Goal: Information Seeking & Learning: Check status

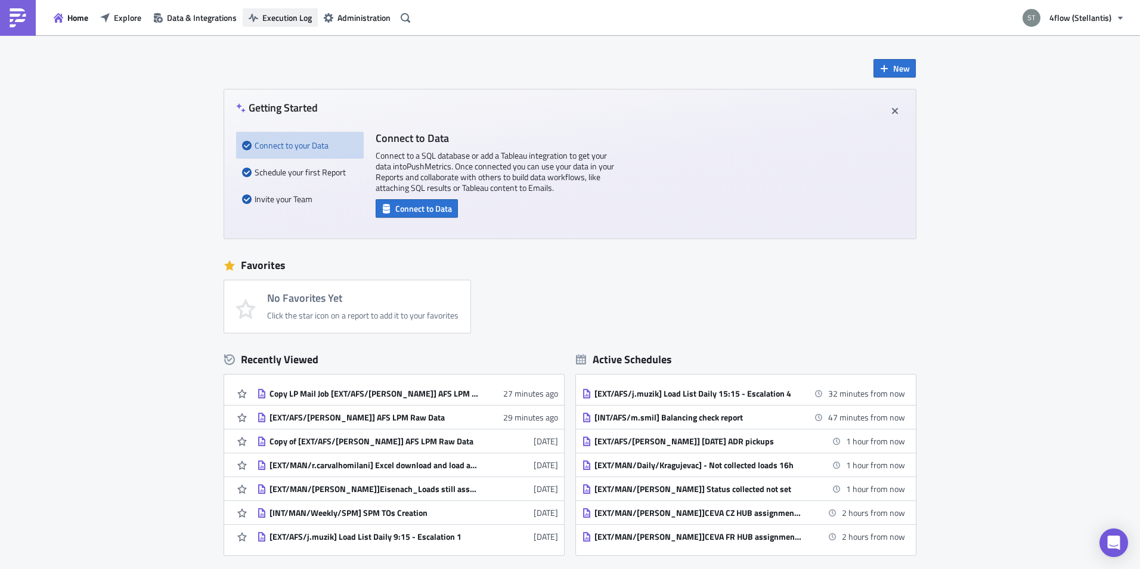
click at [265, 18] on span "Execution Log" at bounding box center [286, 17] width 49 height 13
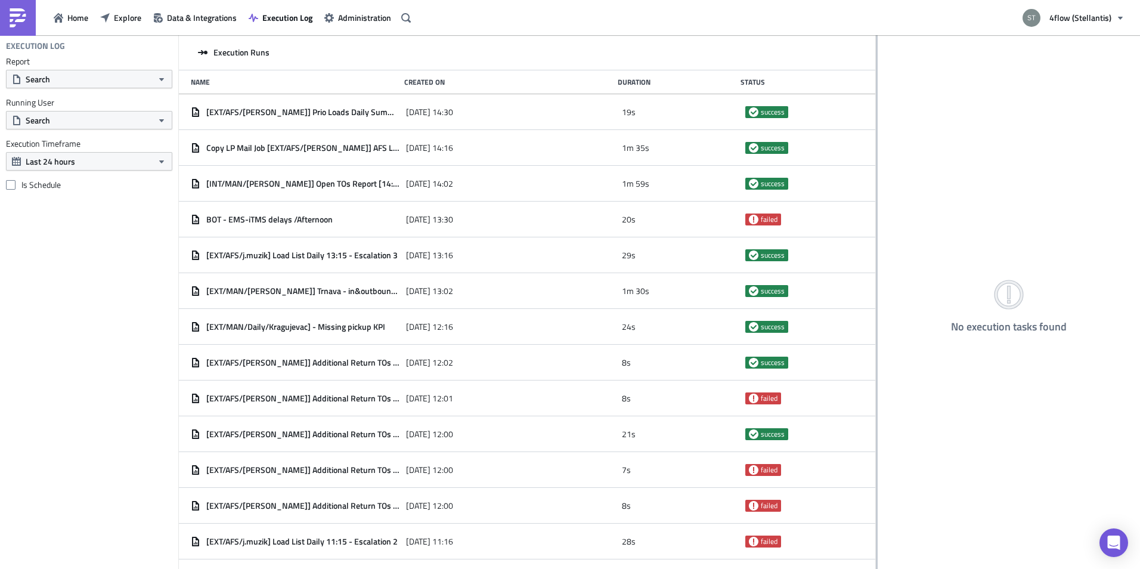
drag, startPoint x: 372, startPoint y: 119, endPoint x: 881, endPoint y: 125, distance: 508.7
click at [878, 125] on div at bounding box center [877, 303] width 2 height 536
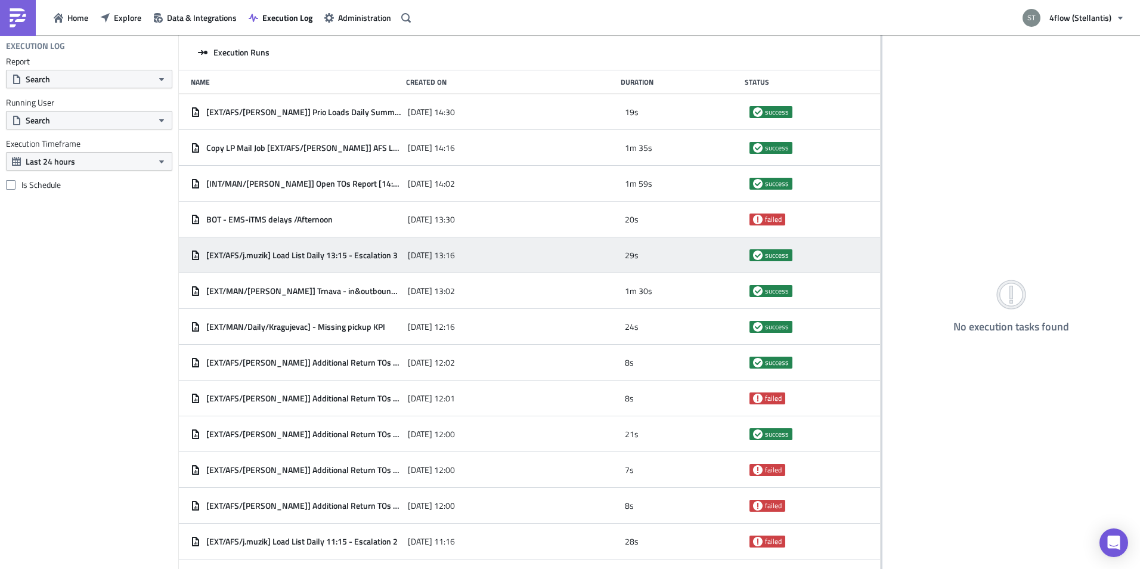
click at [329, 253] on span "[EXT/AFS/j.muzik] Load List Daily 13:15 - Escalation 3" at bounding box center [301, 255] width 191 height 11
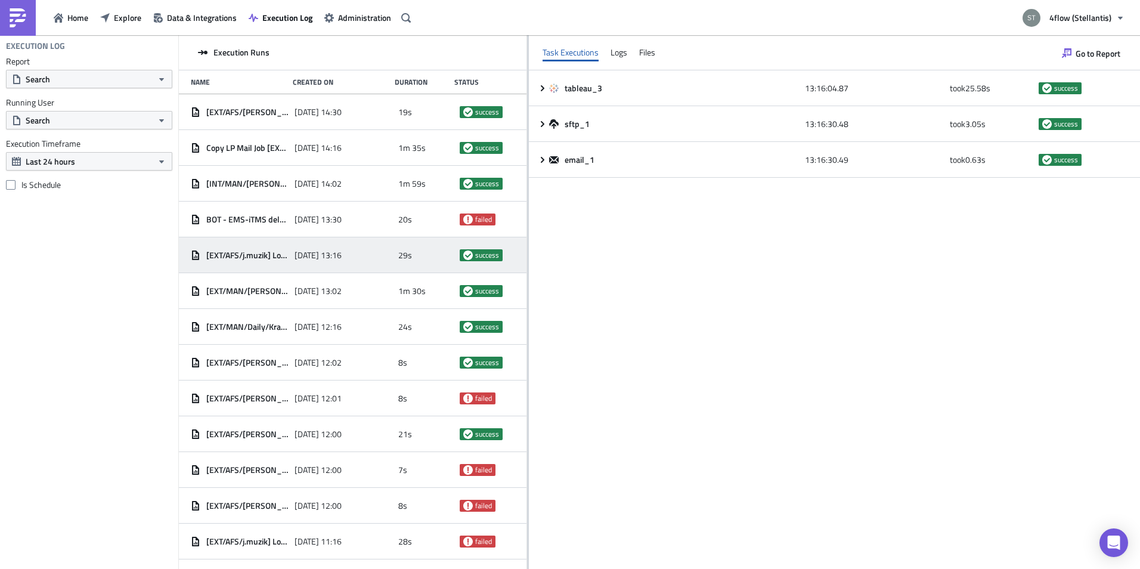
drag, startPoint x: 881, startPoint y: 241, endPoint x: 524, endPoint y: 221, distance: 358.4
click at [527, 230] on div at bounding box center [528, 303] width 2 height 536
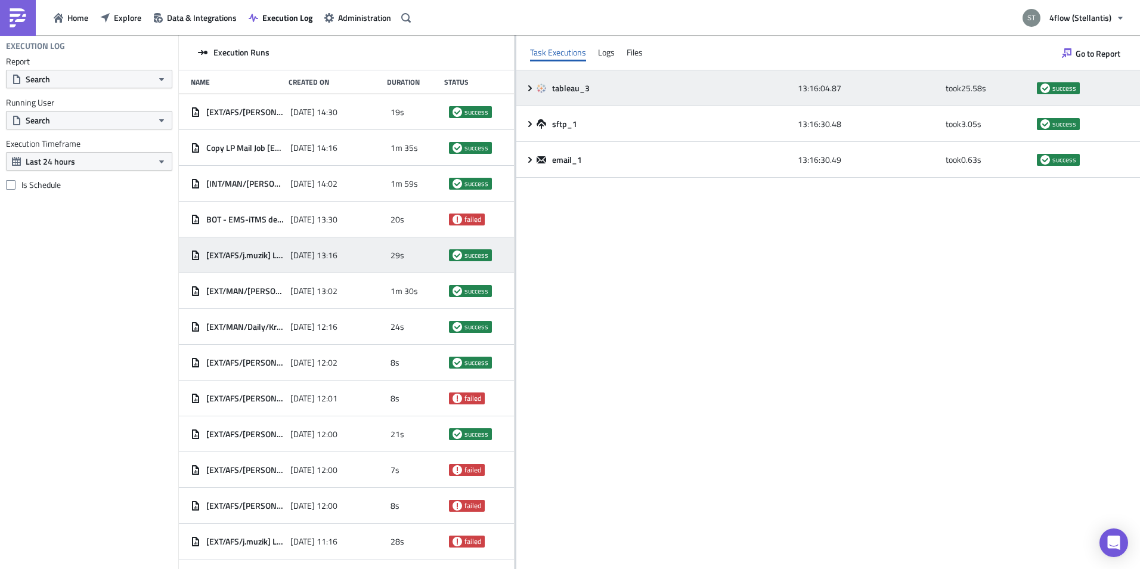
click at [531, 95] on div "tableau_3 13:16:04.87 took 25.58 s success" at bounding box center [828, 88] width 624 height 36
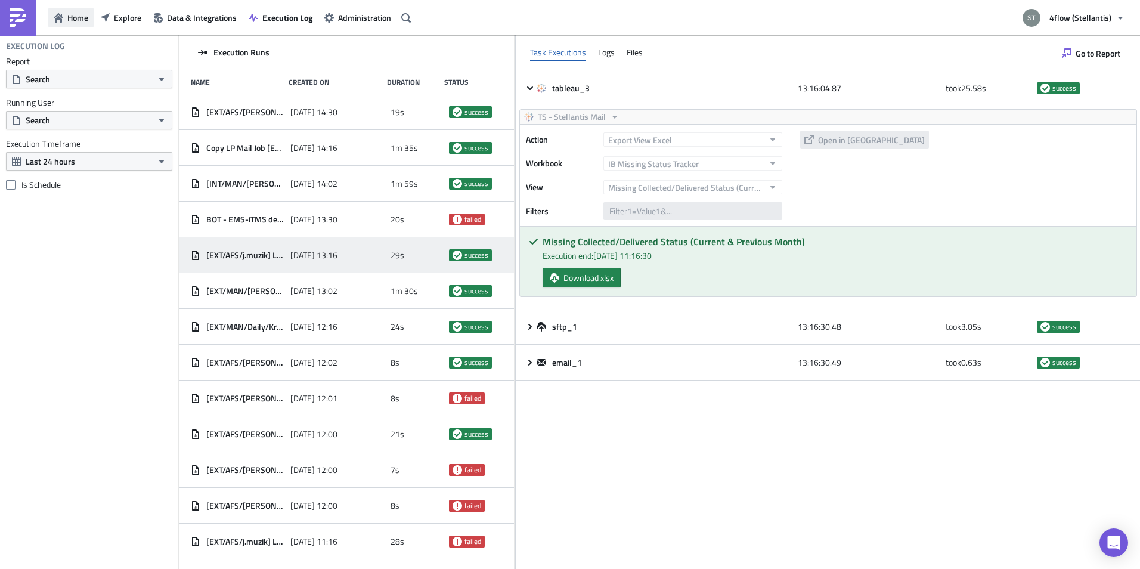
click at [69, 16] on span "Home" at bounding box center [77, 17] width 21 height 13
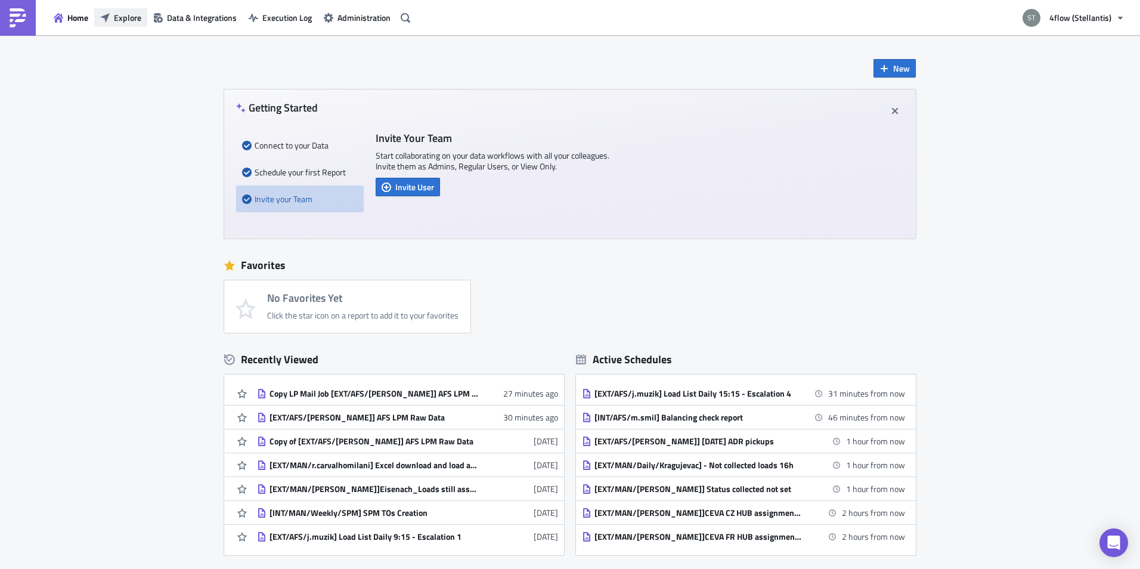
click at [146, 18] on button "Explore" at bounding box center [120, 17] width 53 height 18
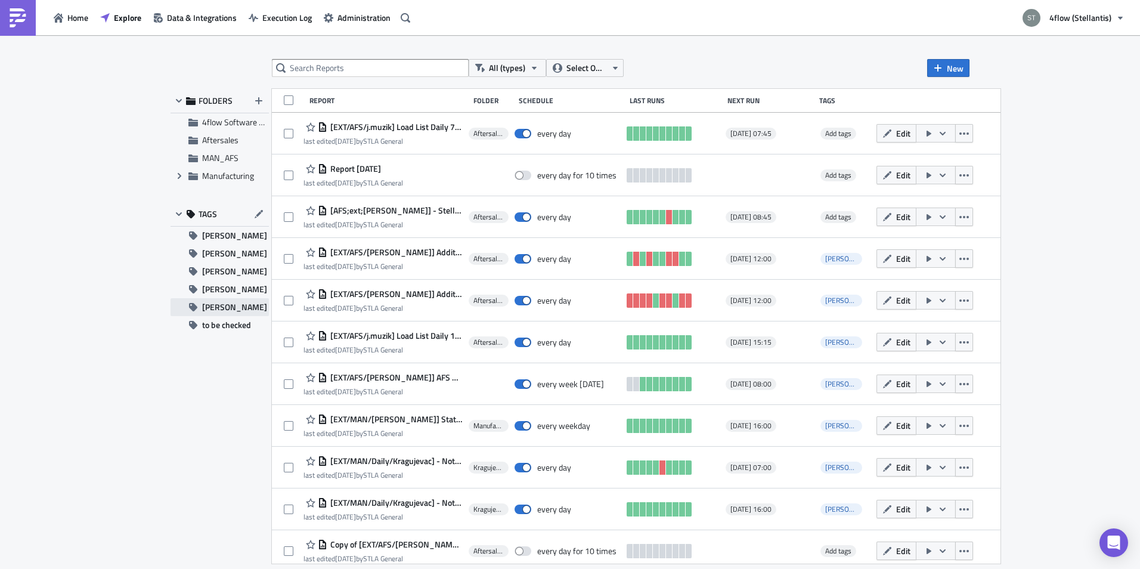
click at [221, 308] on span "[PERSON_NAME]" at bounding box center [234, 307] width 65 height 18
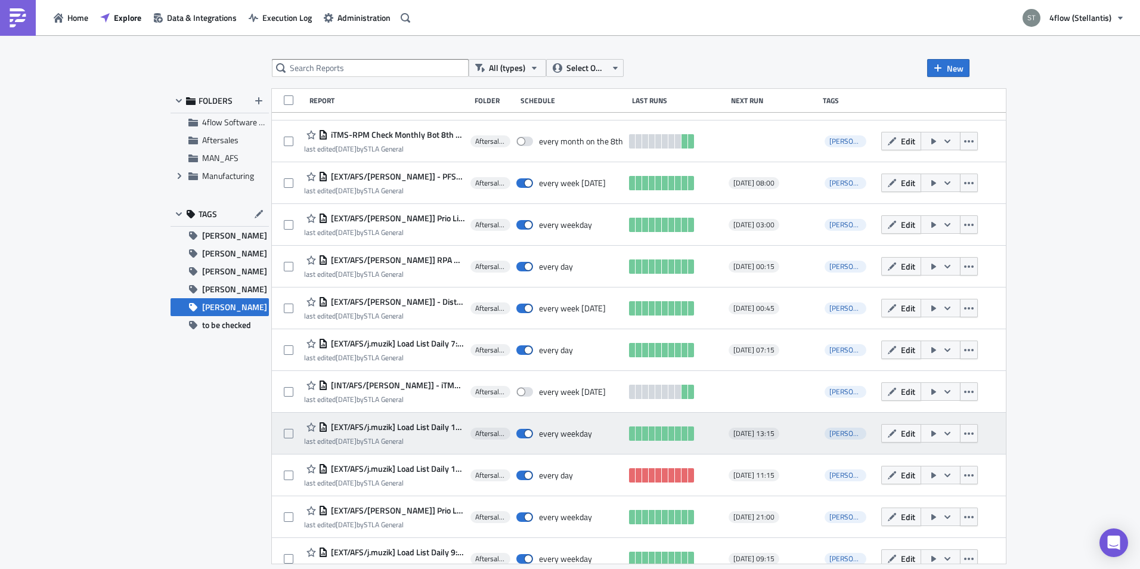
scroll to position [179, 0]
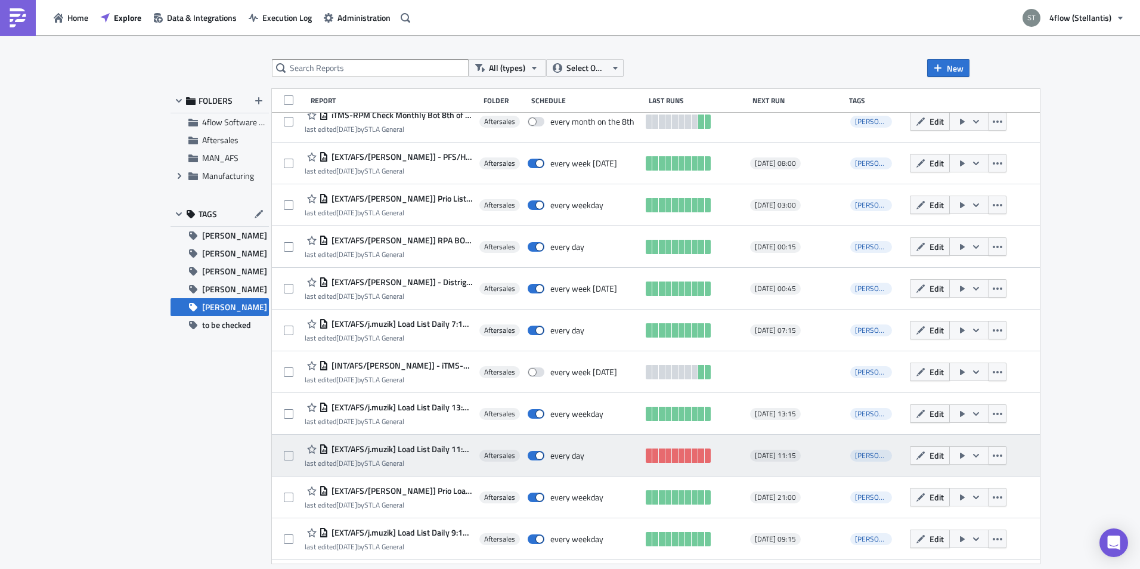
click at [415, 452] on span "[EXT/AFS/j.muzik] Load List Daily 11:15 - Escalation 2" at bounding box center [401, 449] width 145 height 11
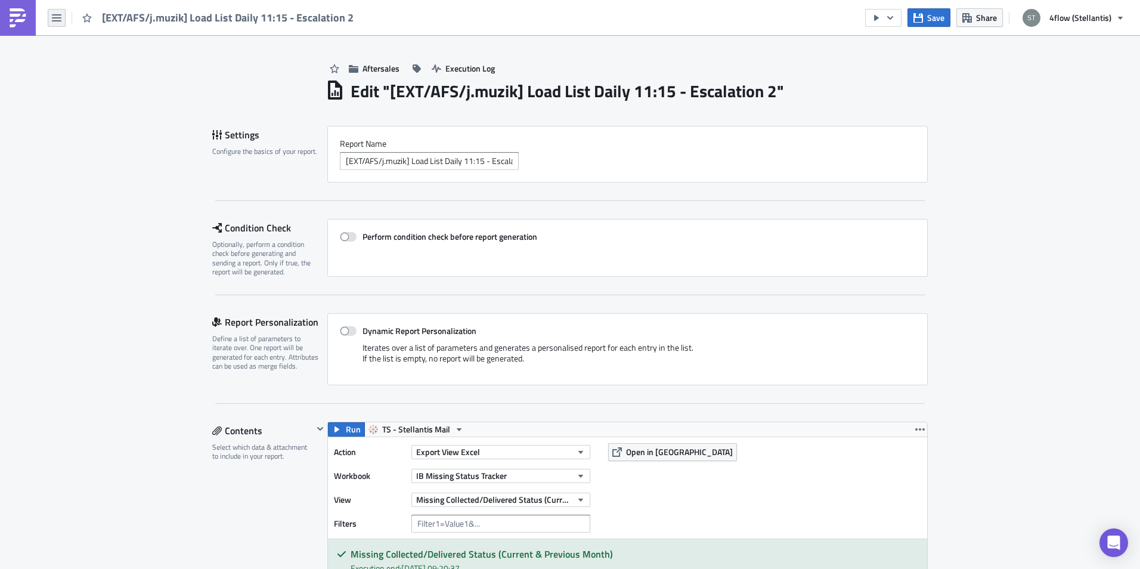
click at [51, 20] on button "button" at bounding box center [57, 18] width 18 height 18
click at [55, 18] on icon "button" at bounding box center [57, 18] width 10 height 10
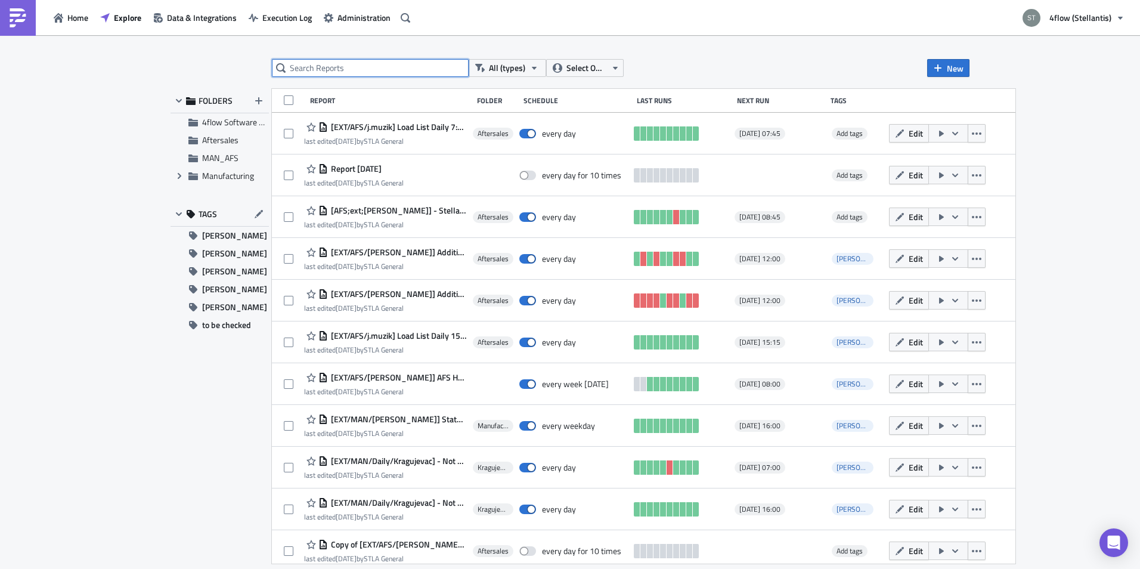
click at [349, 67] on input "text" at bounding box center [370, 68] width 197 height 18
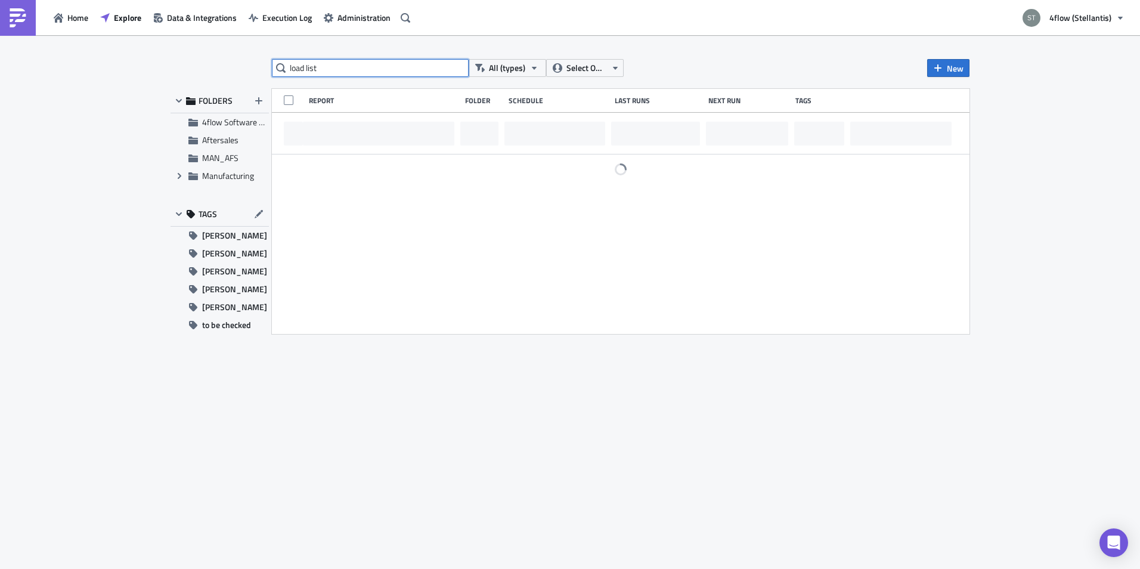
type input "load list"
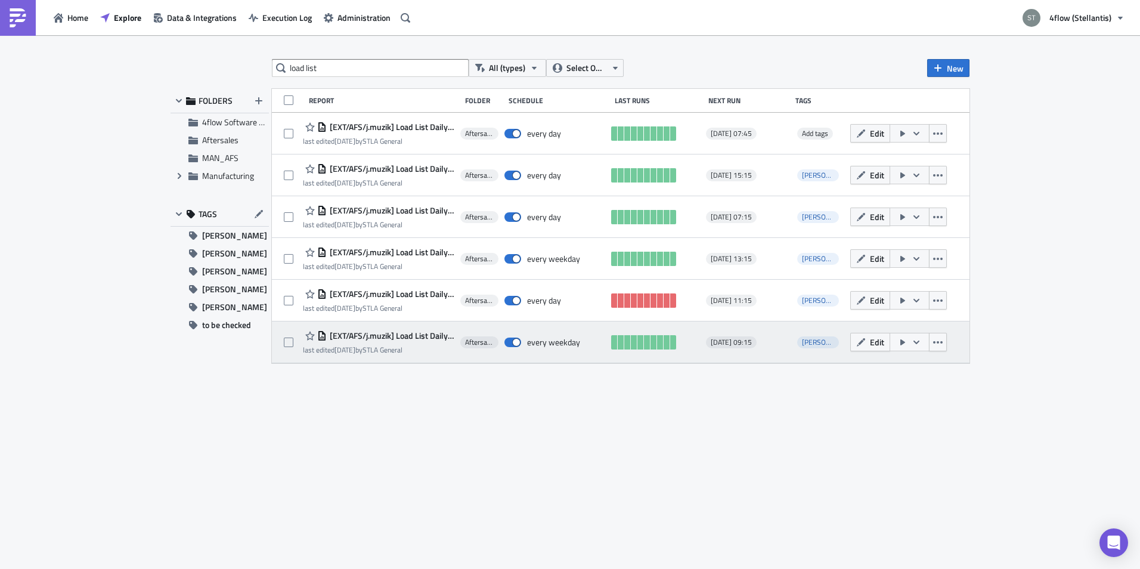
click at [419, 335] on span "[EXT/AFS/j.muzik] Load List Daily 9:15 - Escalation 1" at bounding box center [391, 335] width 128 height 11
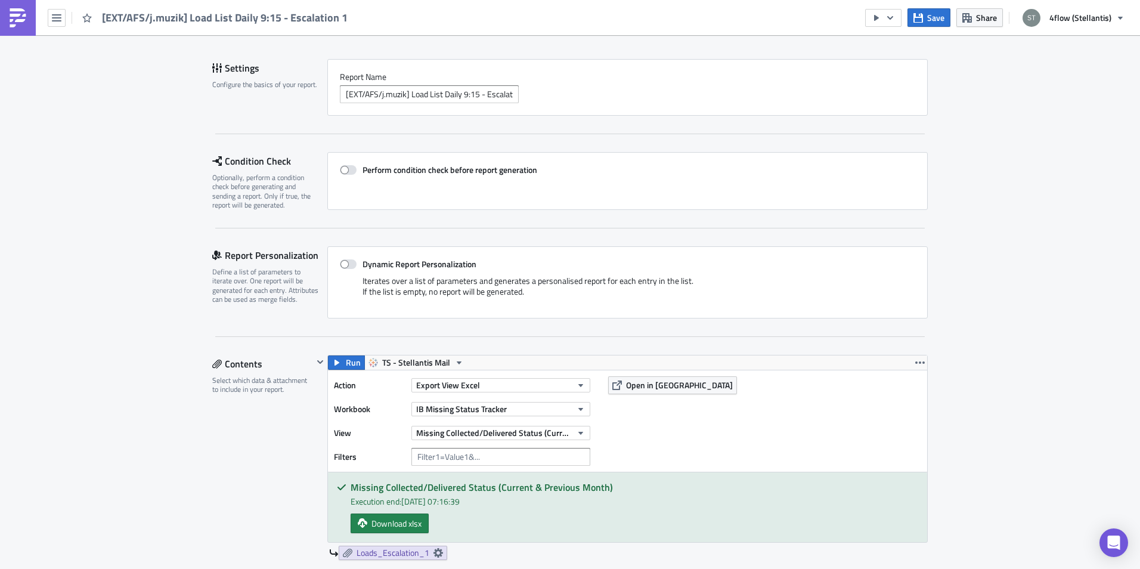
scroll to position [239, 0]
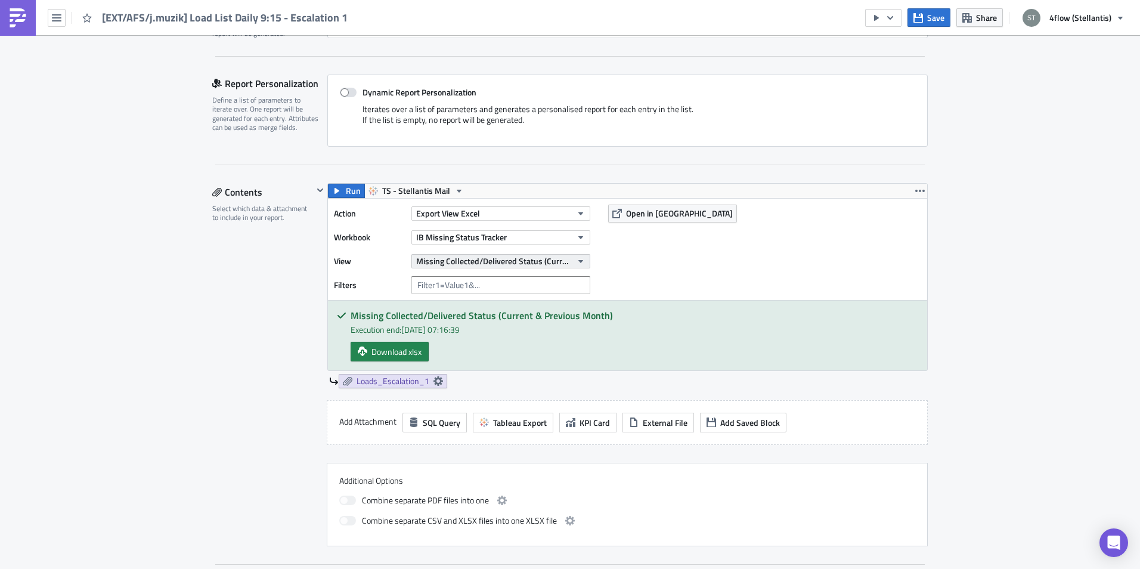
click at [552, 262] on span "Missing Collected/Delivered Status (Current & Previous Month)" at bounding box center [494, 261] width 156 height 13
click at [230, 314] on div "Contents Select which data & attachment to include in your report." at bounding box center [262, 364] width 101 height 363
click at [661, 211] on span "Open in [GEOGRAPHIC_DATA]" at bounding box center [679, 213] width 107 height 13
click at [645, 214] on span "Open in [GEOGRAPHIC_DATA]" at bounding box center [679, 213] width 107 height 13
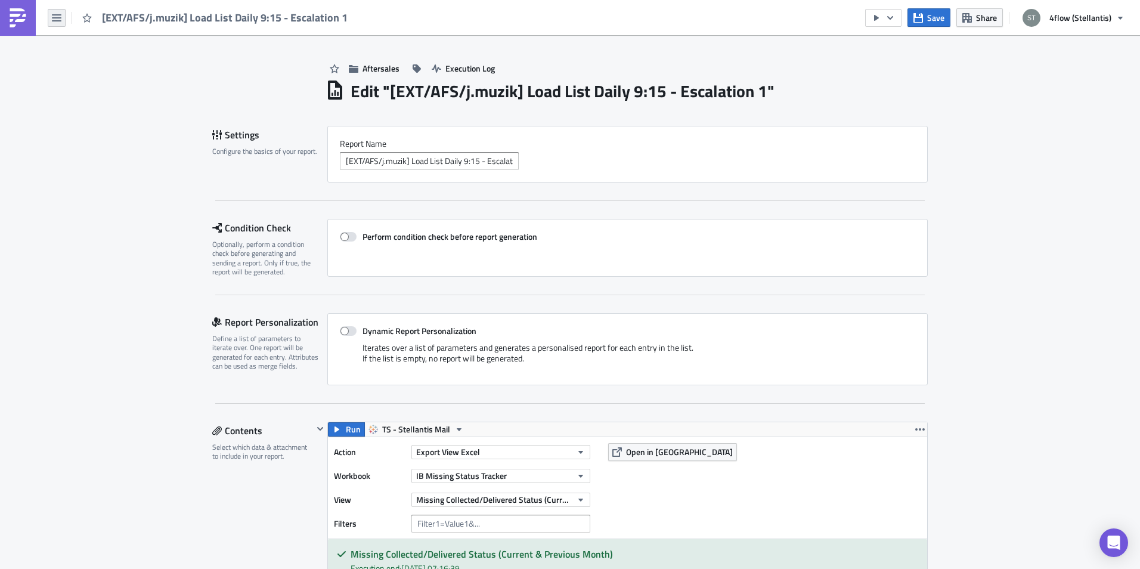
click at [52, 17] on icon "button" at bounding box center [57, 18] width 10 height 10
click at [101, 66] on div "Home" at bounding box center [108, 66] width 79 height 12
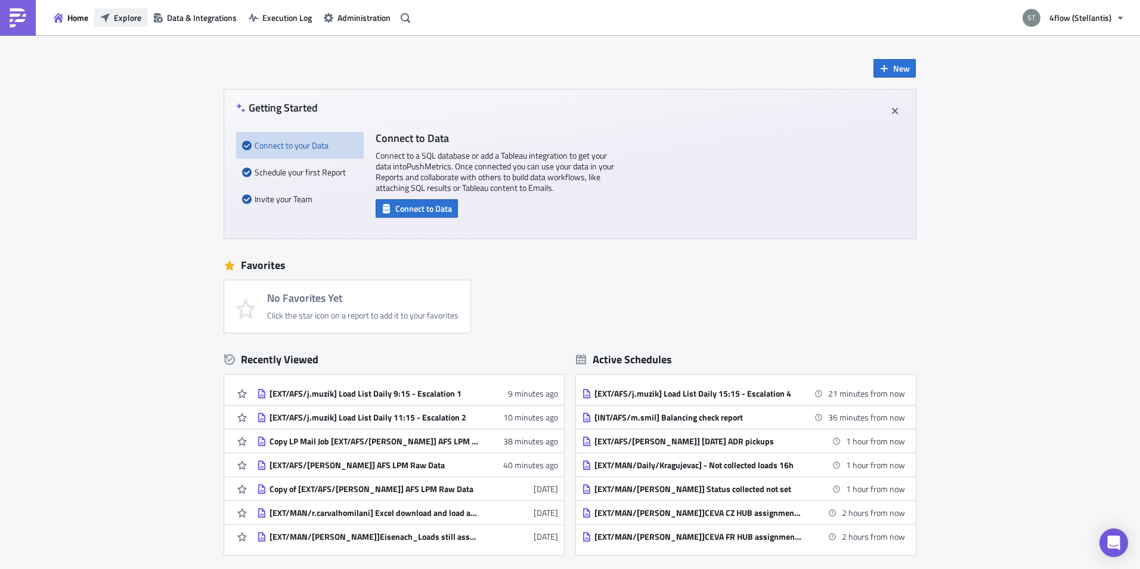
click at [129, 19] on span "Explore" at bounding box center [127, 17] width 27 height 13
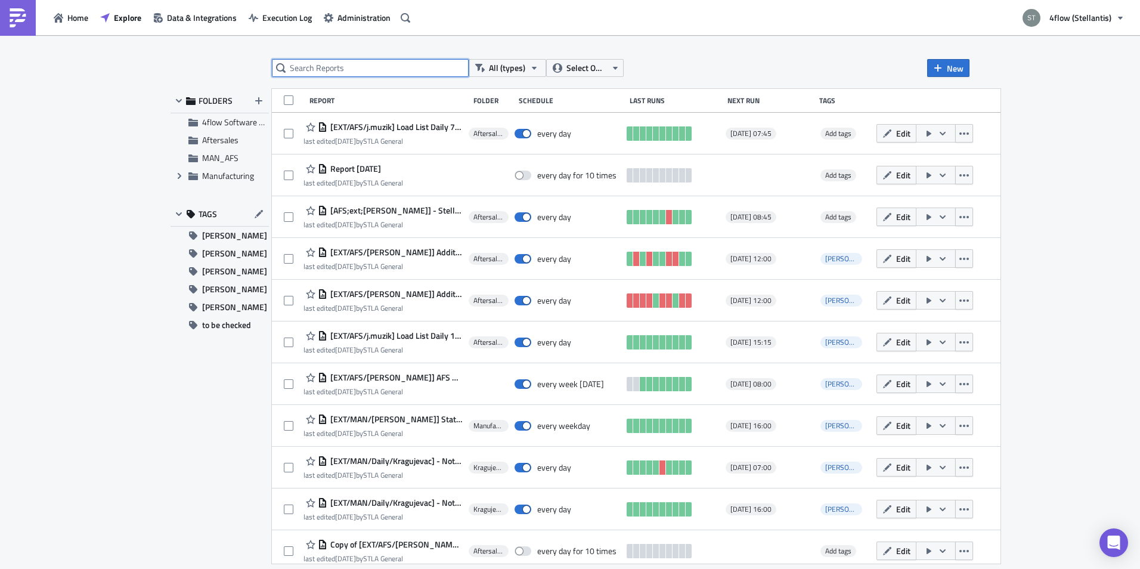
click at [337, 67] on input "text" at bounding box center [370, 68] width 197 height 18
type input "load list"
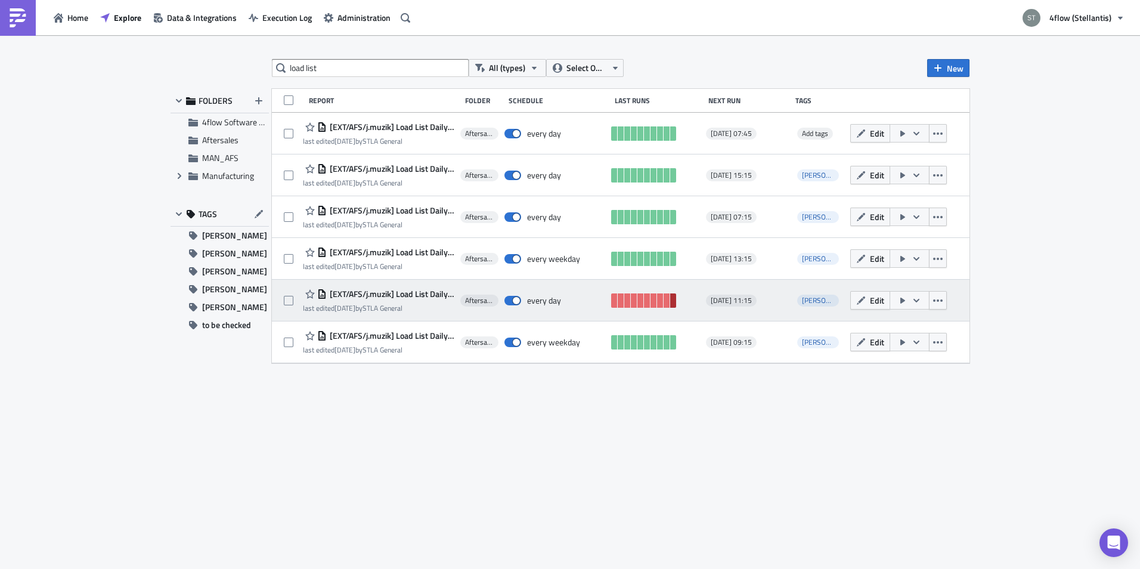
click at [673, 301] on link at bounding box center [673, 300] width 6 height 14
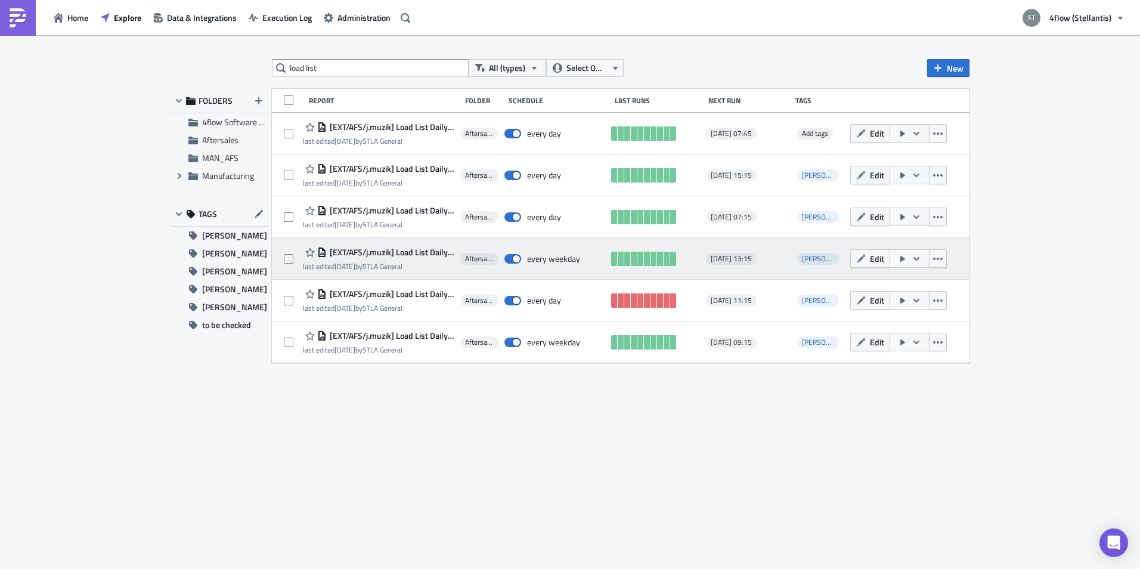
click at [387, 252] on span "[EXT/AFS/j.muzik] Load List Daily 13:15 - Escalation 3" at bounding box center [391, 252] width 128 height 11
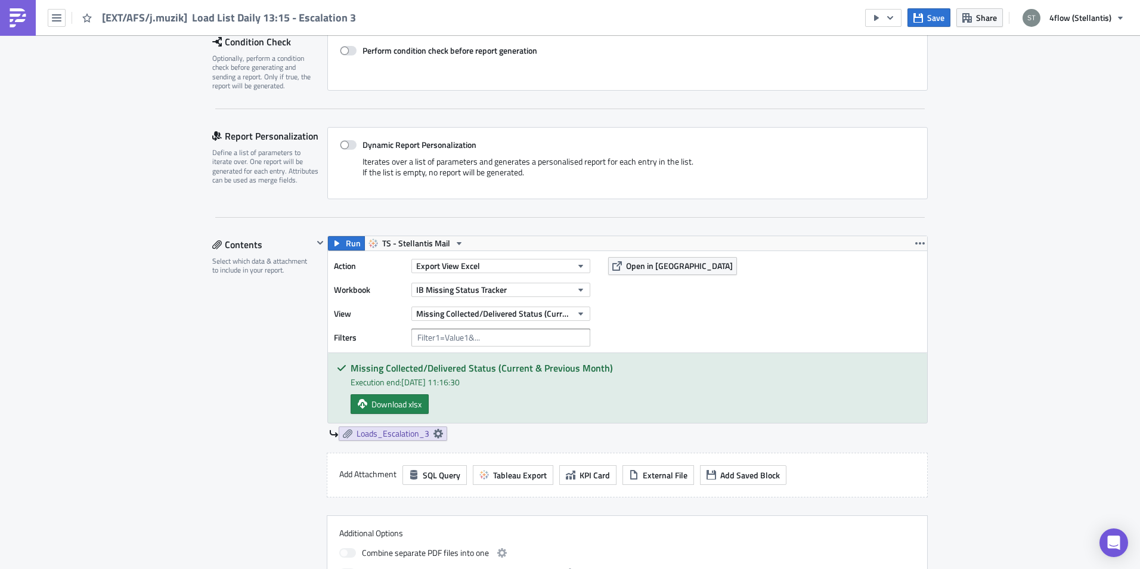
scroll to position [60, 0]
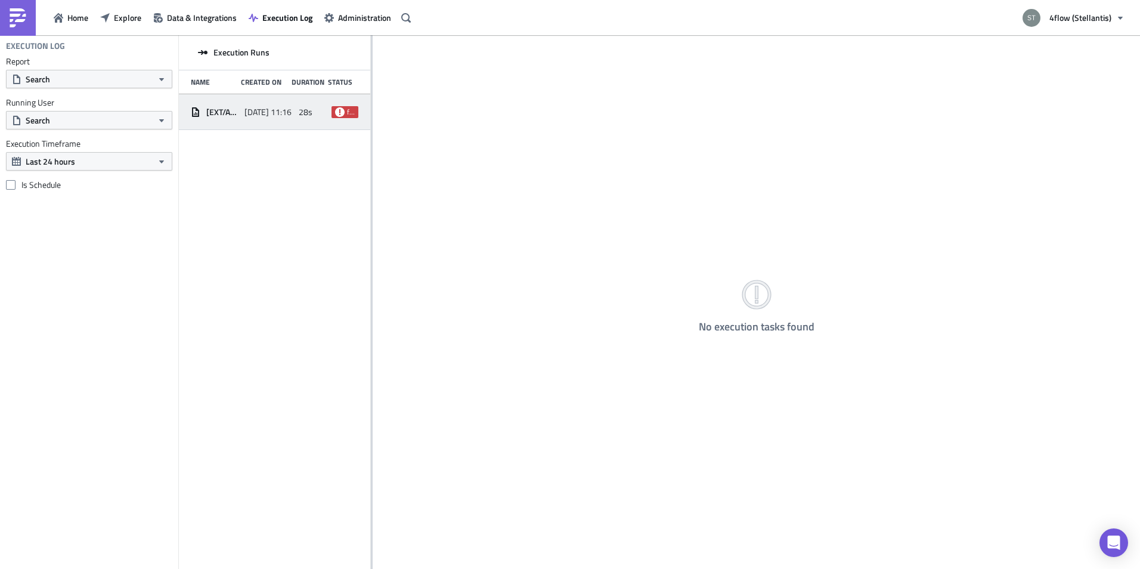
click at [315, 114] on div "28s" at bounding box center [312, 111] width 27 height 21
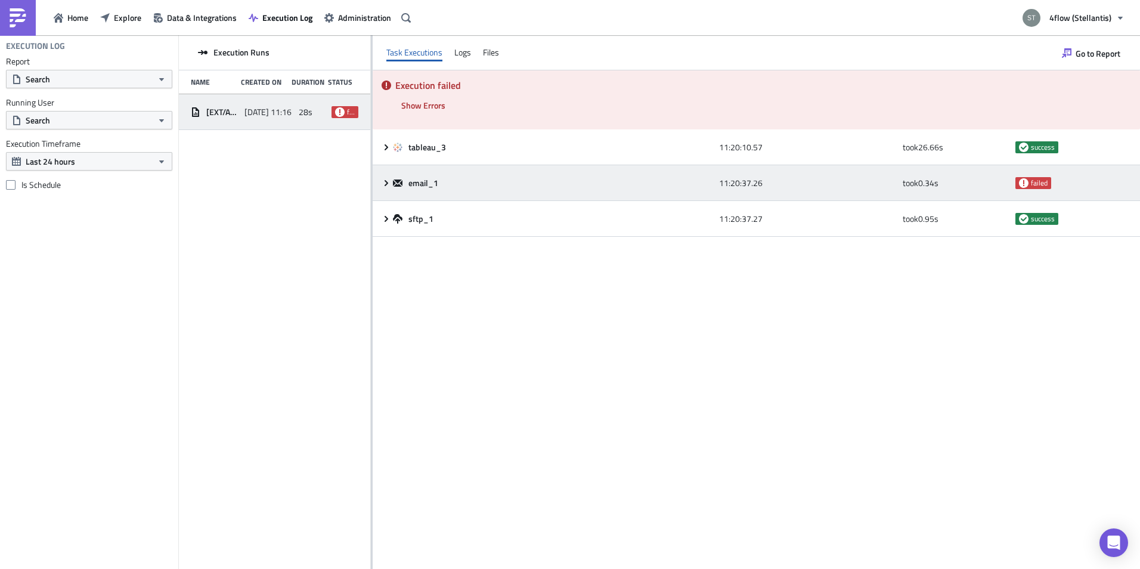
click at [452, 180] on div "email_1" at bounding box center [553, 183] width 320 height 11
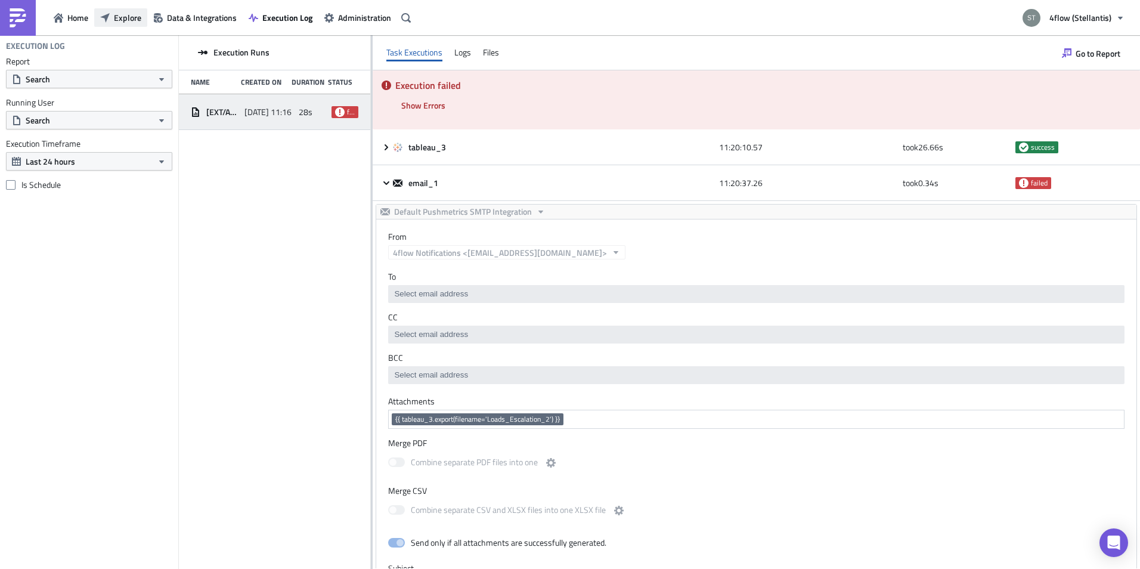
click at [132, 19] on span "Explore" at bounding box center [127, 17] width 27 height 13
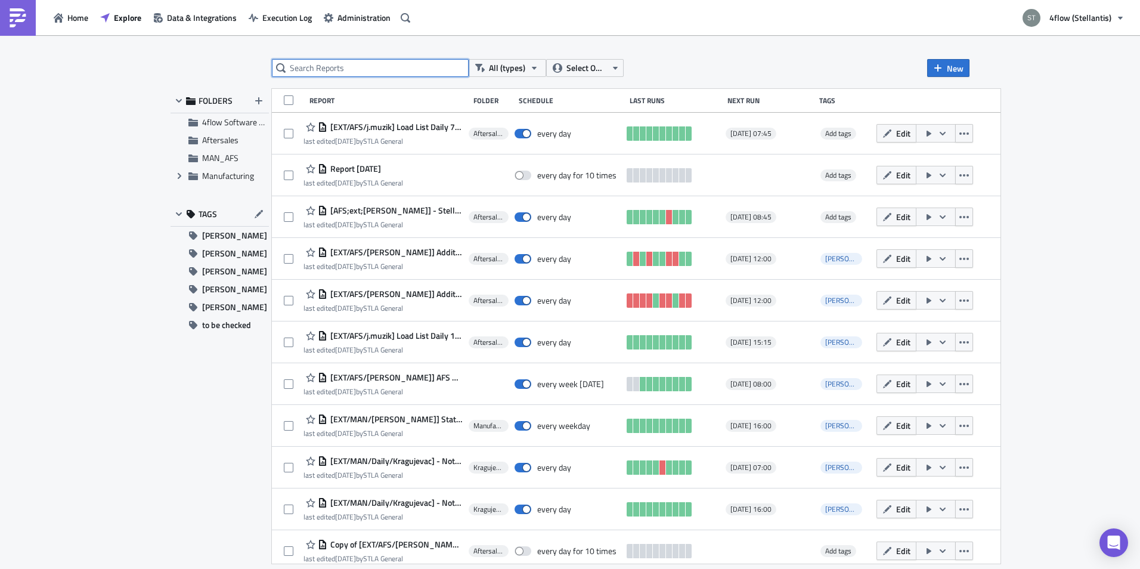
click at [352, 64] on input "text" at bounding box center [370, 68] width 197 height 18
type input "Load List"
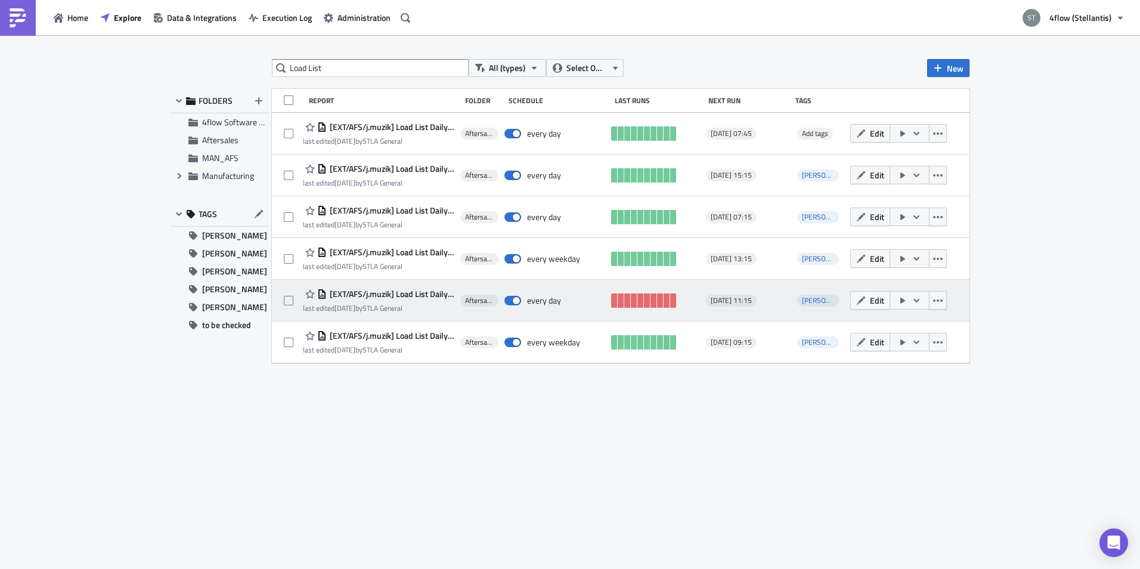
click at [408, 296] on span "[EXT/AFS/j.muzik] Load List Daily 11:15 - Escalation 2" at bounding box center [391, 294] width 128 height 11
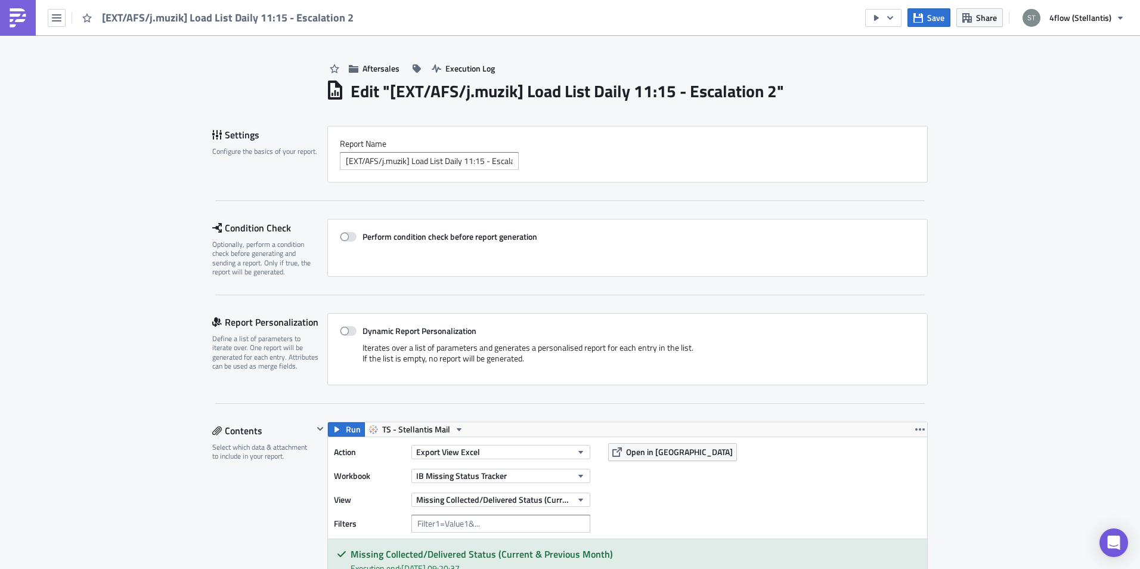
scroll to position [239, 0]
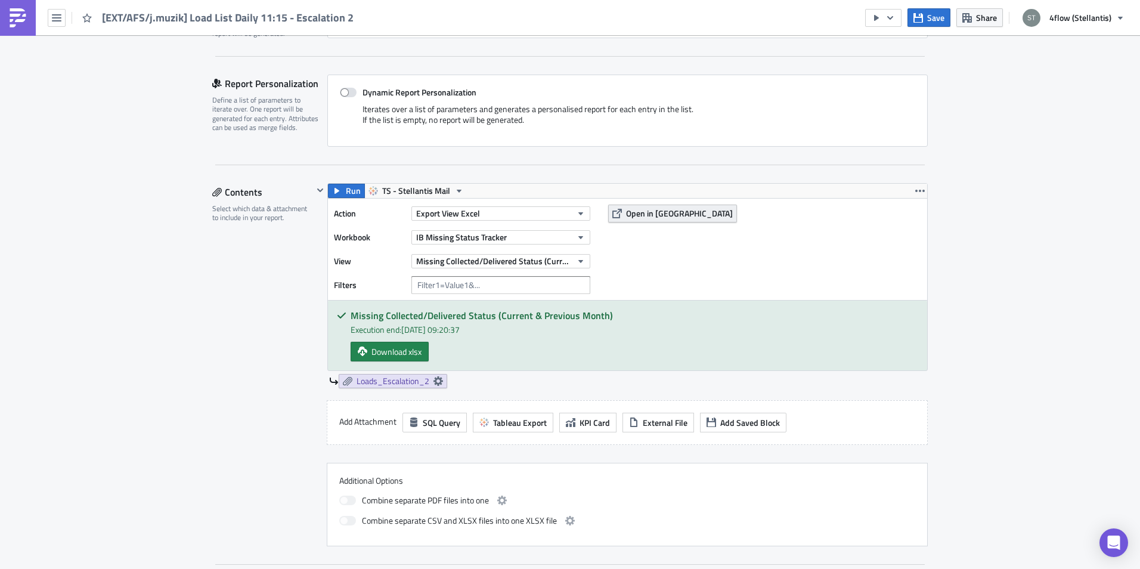
click at [632, 213] on span "Open in [GEOGRAPHIC_DATA]" at bounding box center [679, 213] width 107 height 13
